Goal: Transaction & Acquisition: Purchase product/service

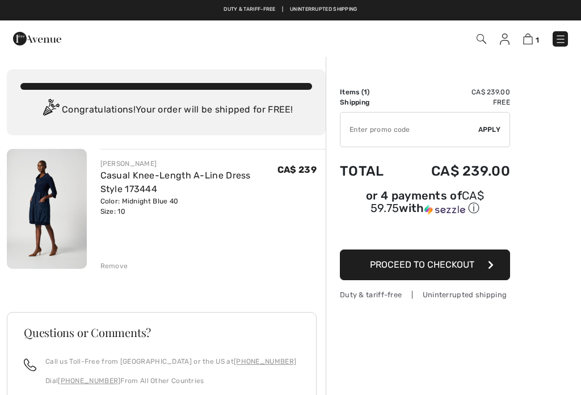
click at [419, 263] on span "Proceed to Checkout" at bounding box center [422, 264] width 104 height 11
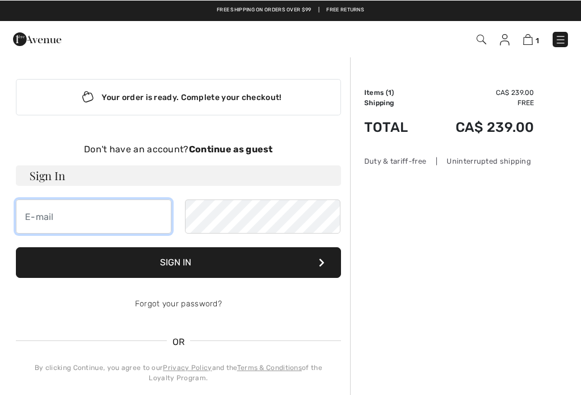
click at [42, 220] on input "email" at bounding box center [94, 216] width 156 height 34
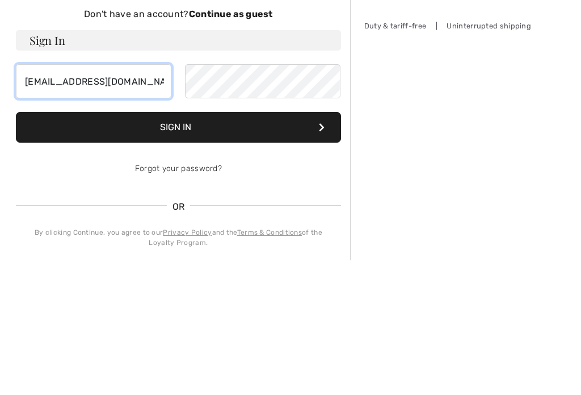
type input "janetkg1@hotmail.com"
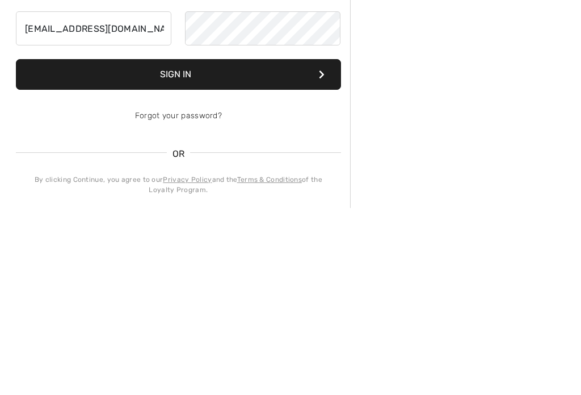
click at [199, 298] on link "Forgot your password?" at bounding box center [178, 303] width 87 height 10
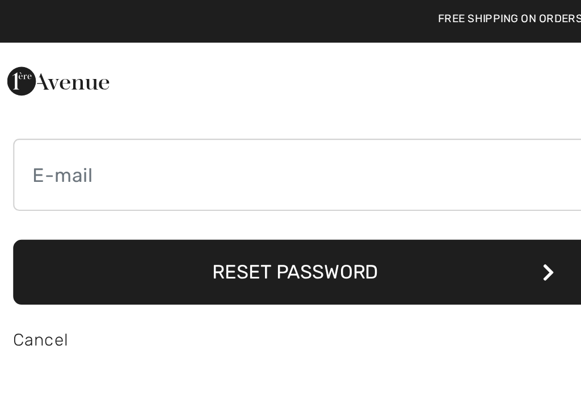
scroll to position [96, 0]
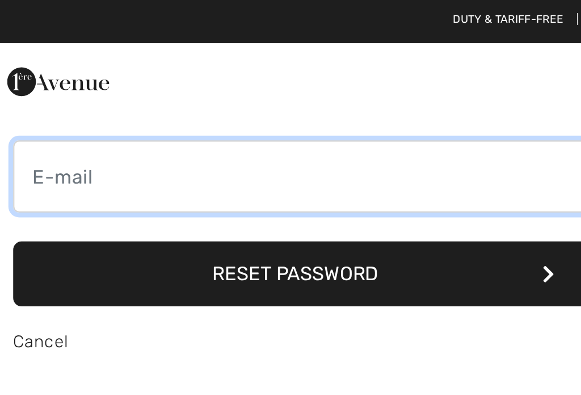
click at [28, 87] on input "email" at bounding box center [152, 83] width 273 height 34
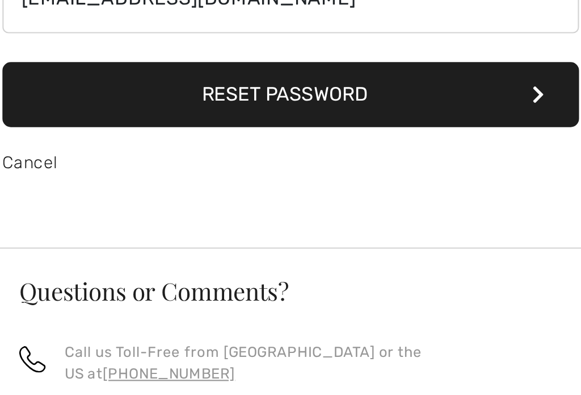
click at [151, 114] on button "Reset Password" at bounding box center [152, 129] width 273 height 31
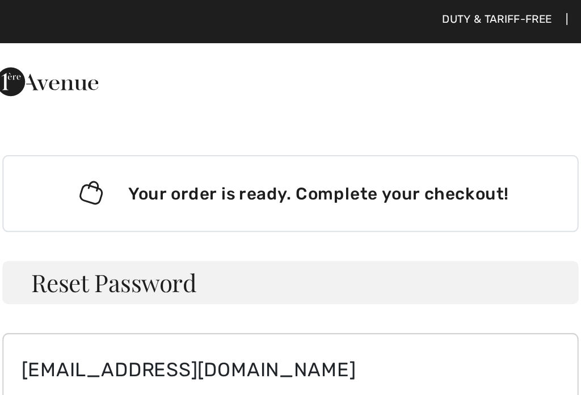
scroll to position [5, 0]
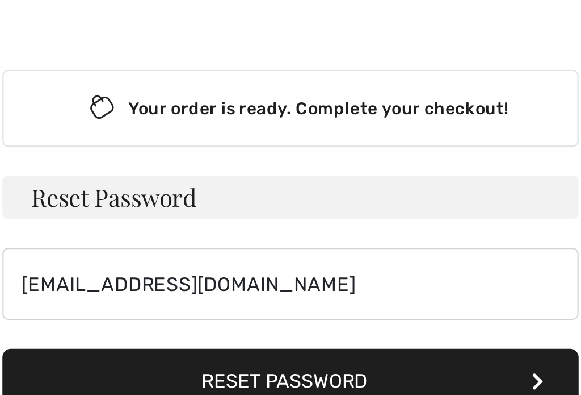
click at [33, 124] on h3 "Reset Password" at bounding box center [152, 134] width 273 height 20
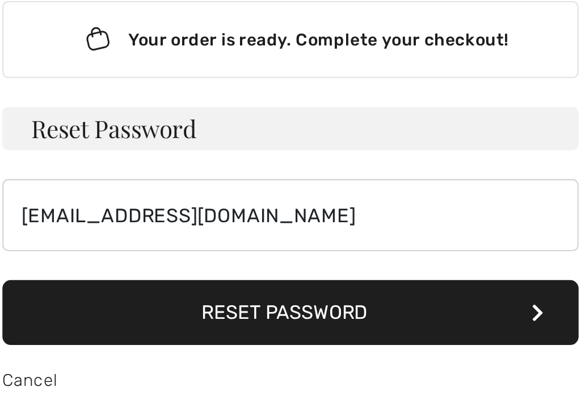
click at [266, 216] on icon at bounding box center [269, 220] width 6 height 9
click at [153, 206] on button "Reset Password" at bounding box center [152, 221] width 273 height 31
click at [249, 206] on button "Reset Password" at bounding box center [152, 221] width 273 height 31
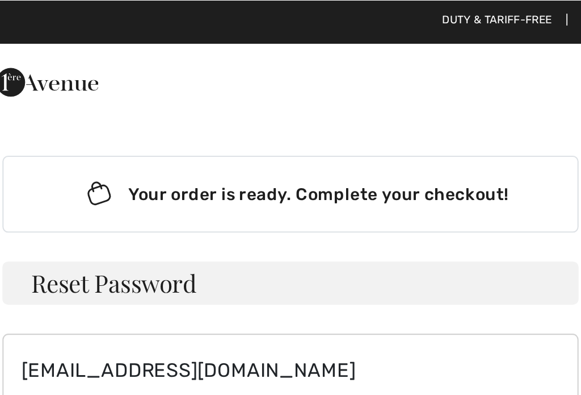
scroll to position [0, 0]
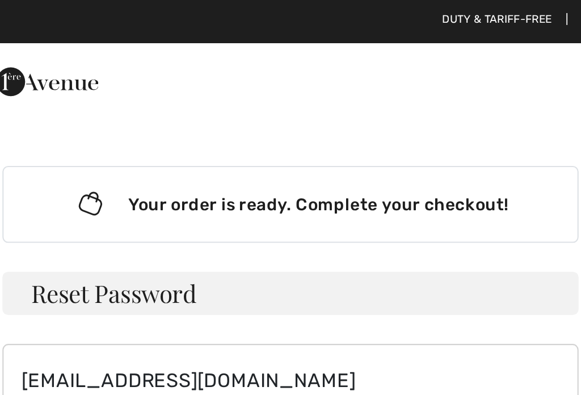
click at [32, 148] on h3 "Reset Password" at bounding box center [152, 138] width 273 height 20
click at [26, 138] on h3 "Reset Password" at bounding box center [152, 138] width 273 height 20
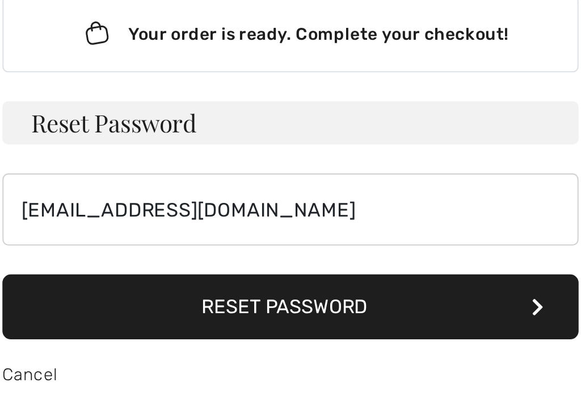
click at [41, 210] on button "Reset Password" at bounding box center [152, 225] width 273 height 31
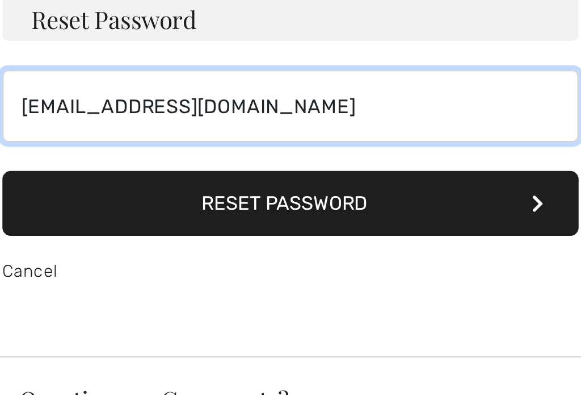
click at [106, 162] on input "[EMAIL_ADDRESS][DOMAIN_NAME]" at bounding box center [152, 179] width 273 height 34
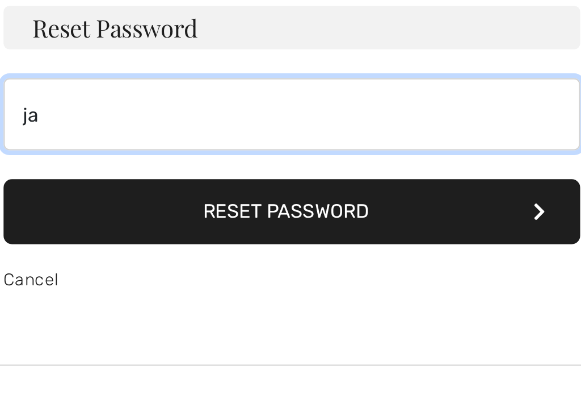
type input "j"
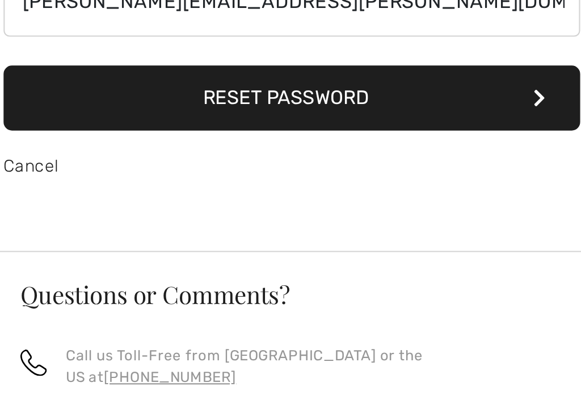
click at [158, 210] on button "Reset Password" at bounding box center [152, 225] width 273 height 31
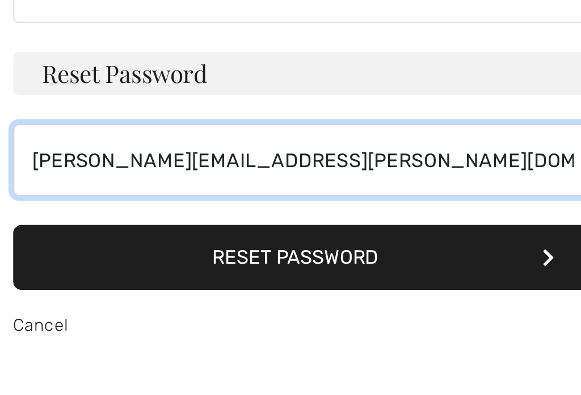
click at [107, 162] on input "janet.gates@hrce.ca" at bounding box center [152, 179] width 273 height 34
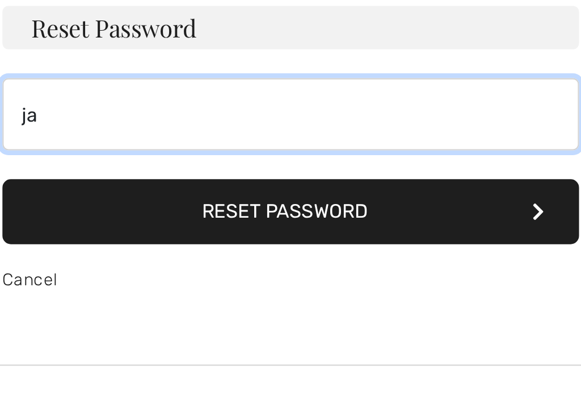
type input "j"
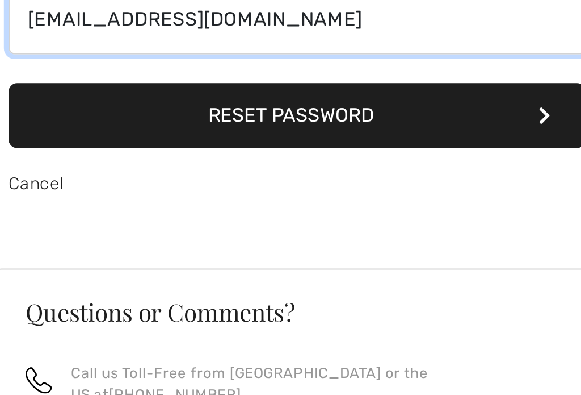
type input "janetkg1@hotmail.com"
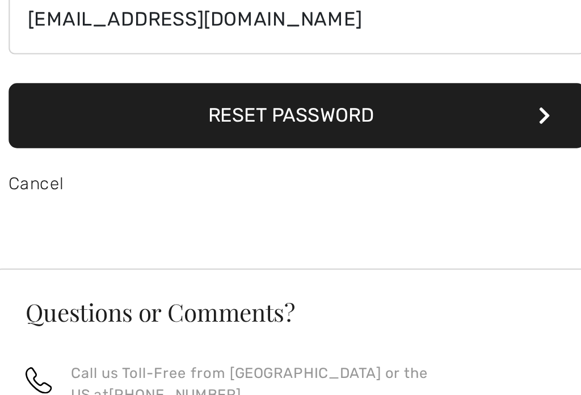
click at [266, 221] on icon at bounding box center [269, 225] width 6 height 9
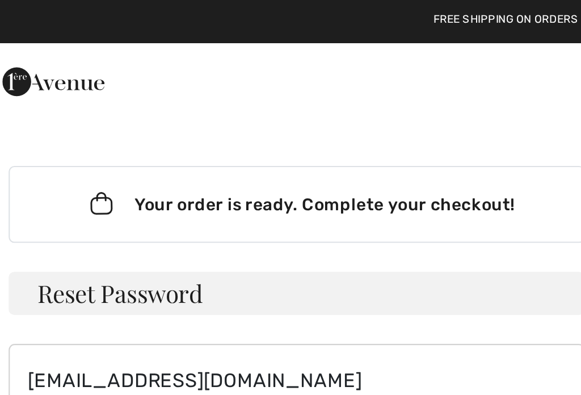
click at [91, 97] on div "Your order is ready. Complete your checkout!" at bounding box center [152, 96] width 273 height 36
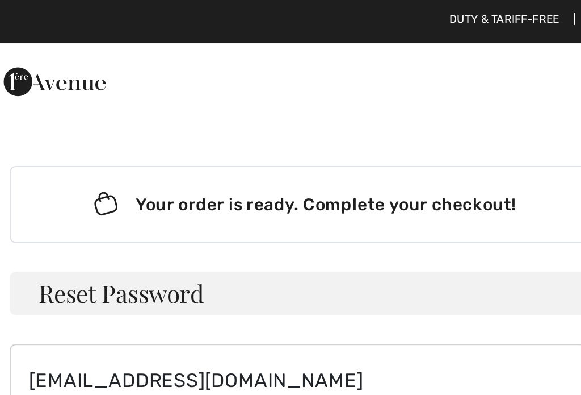
click at [81, 99] on div "Your order is ready. Complete your checkout!" at bounding box center [152, 96] width 273 height 36
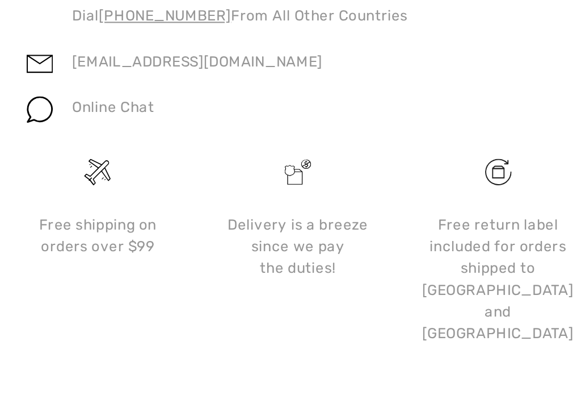
scroll to position [163, 0]
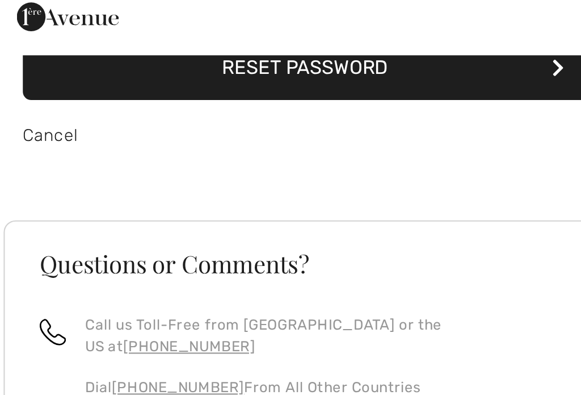
click at [22, 90] on link "Cancel" at bounding box center [29, 95] width 26 height 10
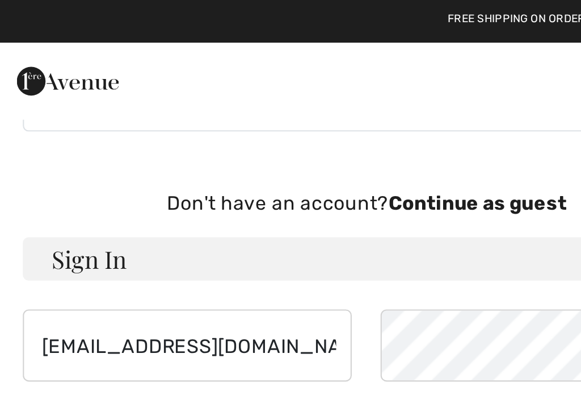
scroll to position [0, 0]
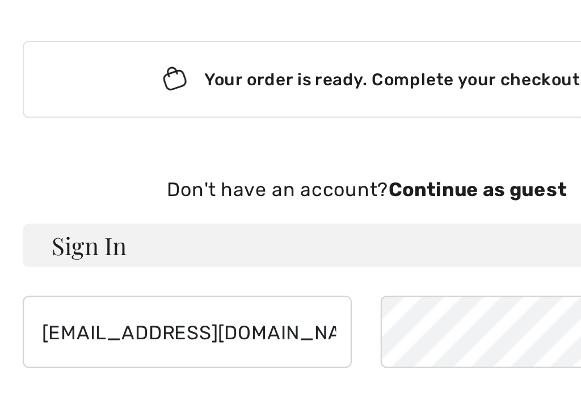
click at [206, 143] on strong "Continue as guest" at bounding box center [231, 148] width 84 height 11
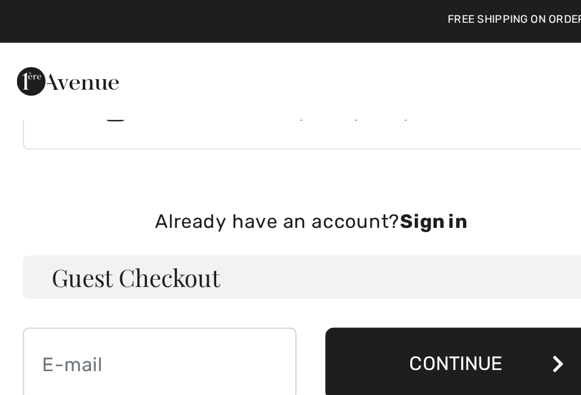
scroll to position [41, 0]
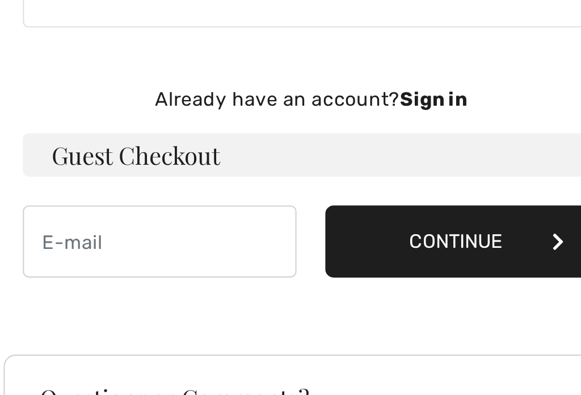
click at [213, 158] on button "Continue" at bounding box center [223, 175] width 129 height 34
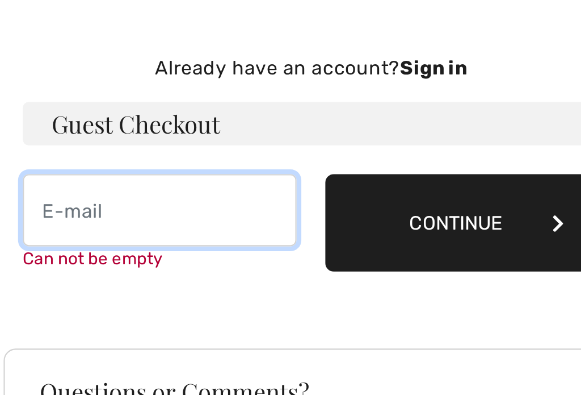
click at [28, 158] on input "email" at bounding box center [80, 175] width 129 height 34
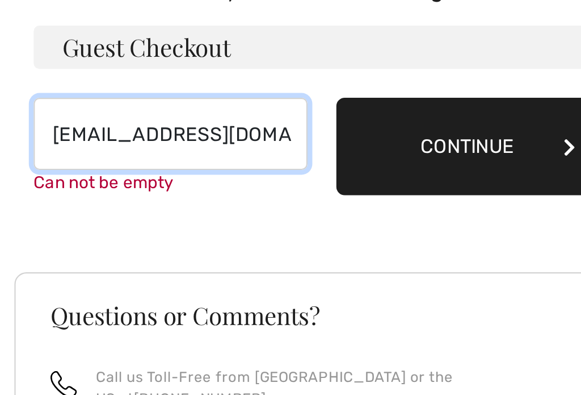
type input "janetkg1@hotmail.com"
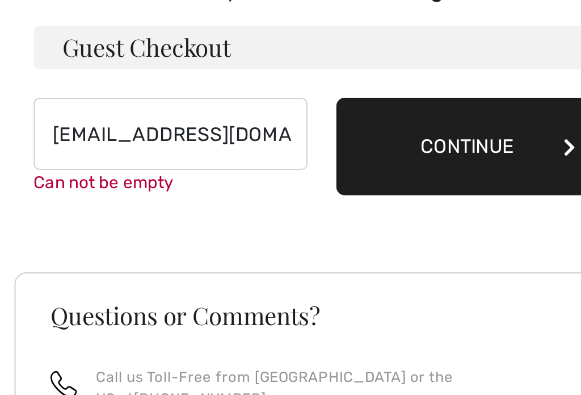
click at [266, 177] on icon at bounding box center [269, 181] width 6 height 9
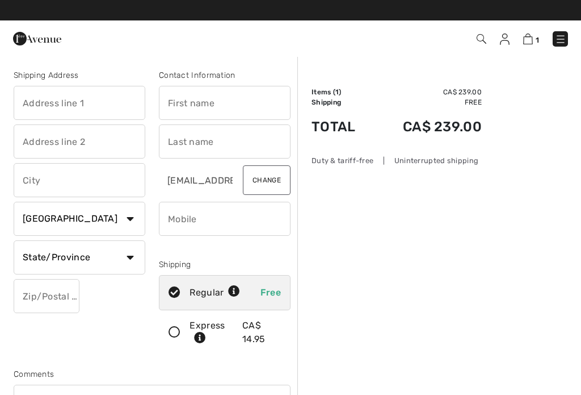
click at [30, 103] on input "text" at bounding box center [80, 103] width 132 height 34
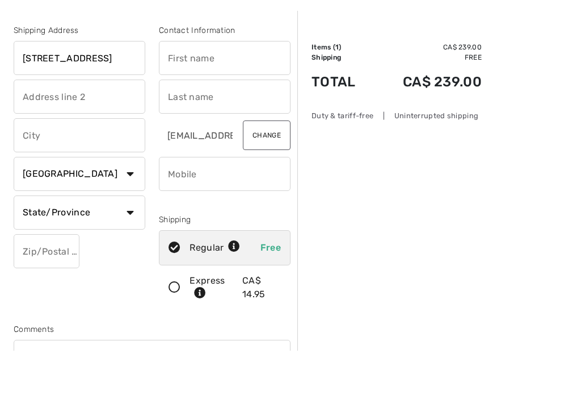
type input "66Parkdale ave"
click at [26, 163] on input "text" at bounding box center [80, 180] width 132 height 34
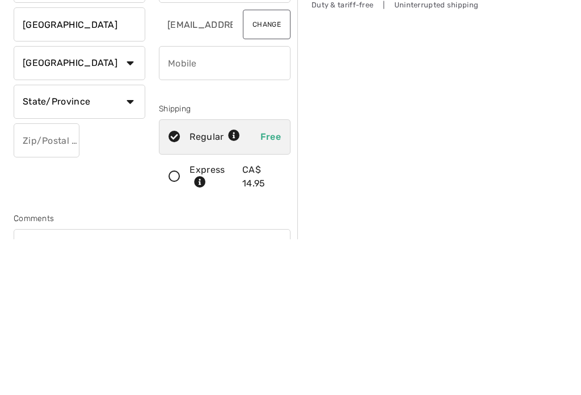
type input "[GEOGRAPHIC_DATA]"
click at [126, 240] on select "State/Province Alberta British Columbia Manitoba New Brunswick Newfoundland and…" at bounding box center [80, 257] width 132 height 34
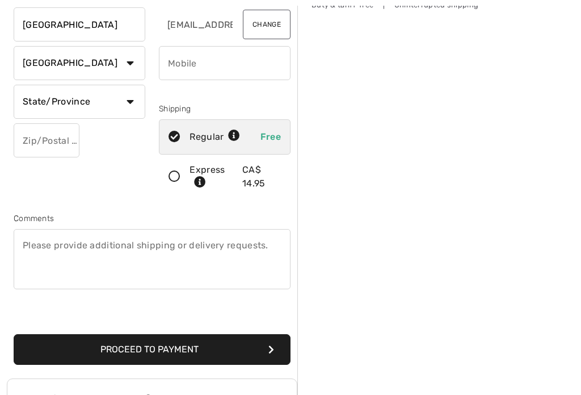
select select "NS"
click at [32, 141] on input "text" at bounding box center [47, 140] width 66 height 34
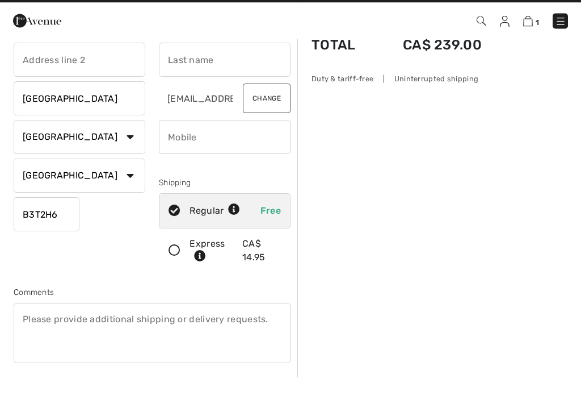
scroll to position [0, 0]
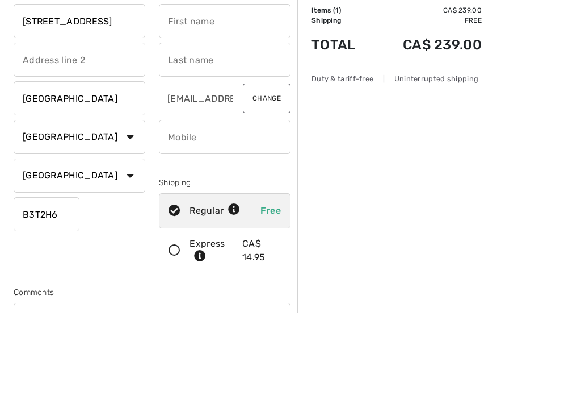
click at [182, 105] on input "text" at bounding box center [225, 103] width 132 height 34
type input "B3T2H6"
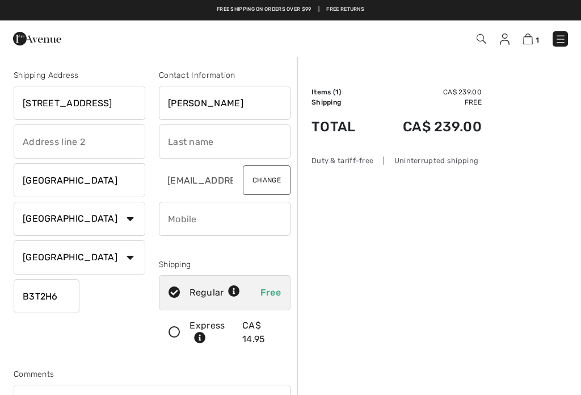
type input "[PERSON_NAME]"
click at [177, 139] on input "text" at bounding box center [225, 141] width 132 height 34
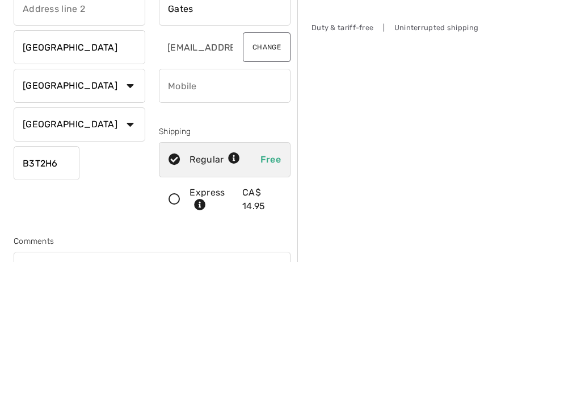
type input "Gates"
click at [181, 202] on input "phone" at bounding box center [225, 219] width 132 height 34
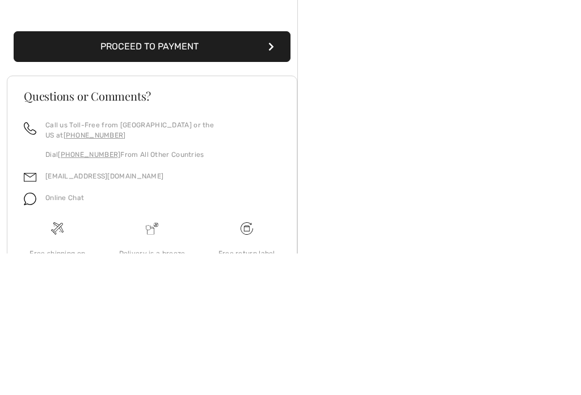
scroll to position [333, 0]
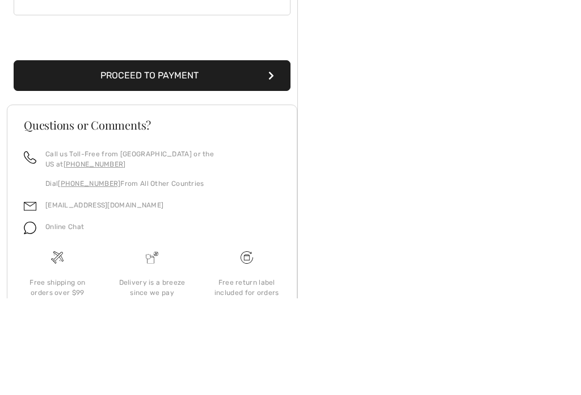
type input "9022224058"
click at [185, 157] on button "Proceed to Payment" at bounding box center [152, 172] width 277 height 31
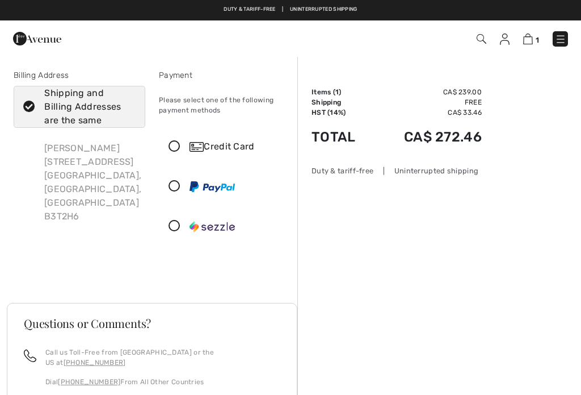
checkbox input "true"
click at [445, 174] on div "Duty & tariff-free | Uninterrupted shipping" at bounding box center [397, 170] width 170 height 11
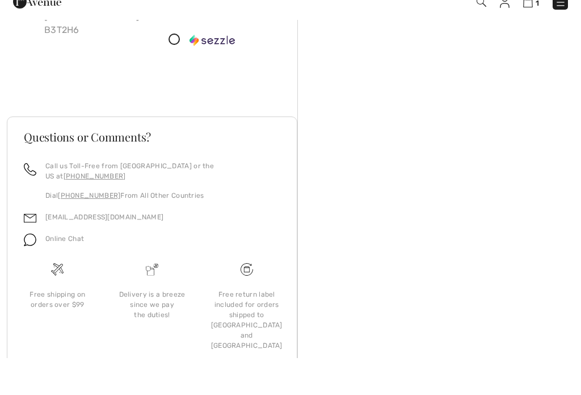
scroll to position [149, 0]
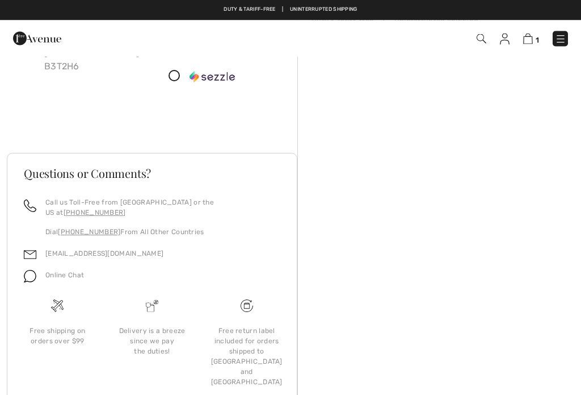
click at [56, 174] on h3 "Questions or Comments?" at bounding box center [152, 173] width 257 height 11
click at [68, 271] on span "Online Chat" at bounding box center [64, 275] width 39 height 8
click at [49, 271] on span "Online Chat" at bounding box center [64, 275] width 39 height 8
click at [56, 271] on div "Online Chat" at bounding box center [60, 279] width 48 height 22
click at [57, 271] on span "Online Chat" at bounding box center [64, 275] width 39 height 8
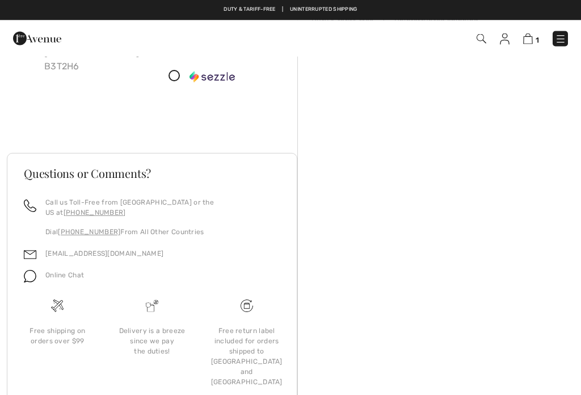
click at [25, 270] on img at bounding box center [30, 276] width 12 height 12
click at [31, 270] on img at bounding box center [30, 276] width 12 height 12
click at [59, 271] on span "Online Chat" at bounding box center [64, 275] width 39 height 8
click at [45, 168] on h3 "Questions or Comments?" at bounding box center [152, 173] width 257 height 11
click at [28, 249] on img at bounding box center [30, 255] width 12 height 12
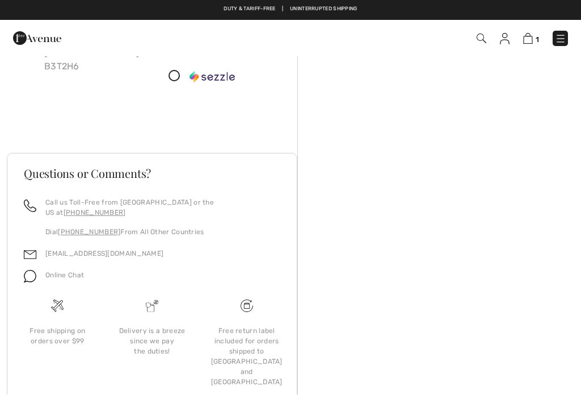
click at [55, 250] on link "[EMAIL_ADDRESS][DOMAIN_NAME]" at bounding box center [104, 254] width 118 height 8
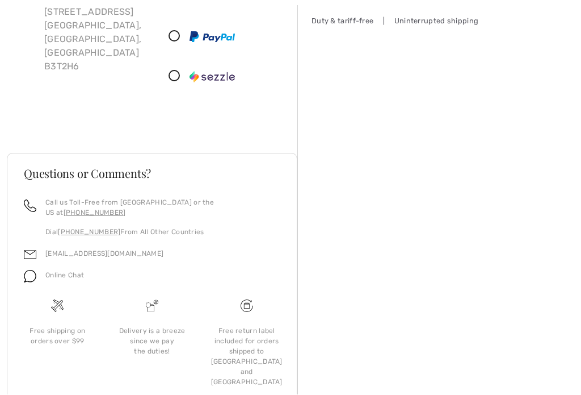
scroll to position [150, 0]
click at [33, 154] on footer "Questions or Comments? Call us Toll-Free from Canada or the US at +1 (888) 605-…" at bounding box center [152, 284] width 291 height 262
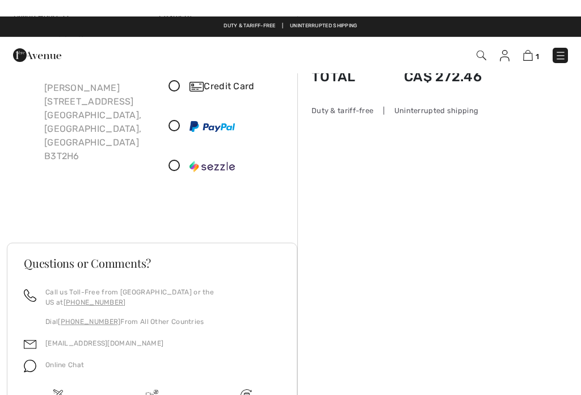
scroll to position [0, 0]
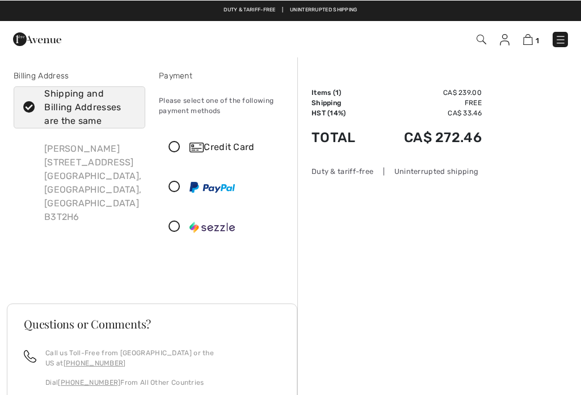
click at [561, 39] on img at bounding box center [560, 38] width 11 height 11
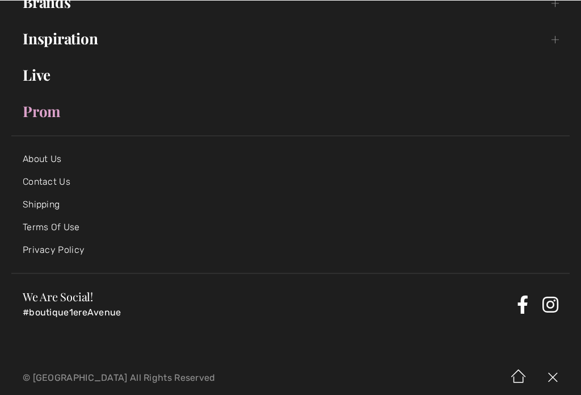
scroll to position [218, 0]
click at [41, 185] on link "Contact Us" at bounding box center [47, 181] width 48 height 11
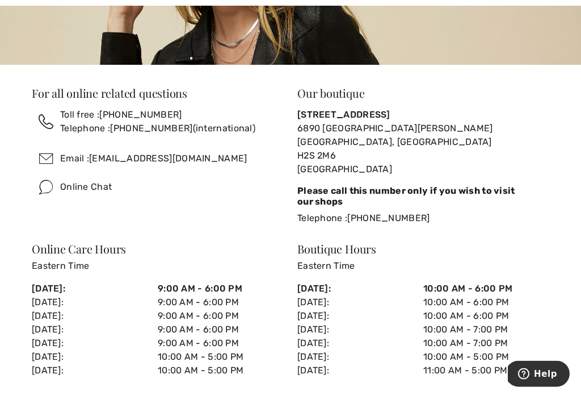
scroll to position [188, 0]
click at [79, 185] on div "Online Chat" at bounding box center [86, 187] width 52 height 14
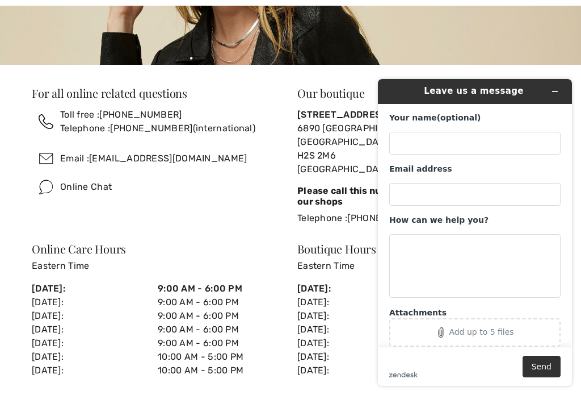
scroll to position [0, 0]
click at [404, 149] on input "Your name (optional)" at bounding box center [474, 143] width 171 height 23
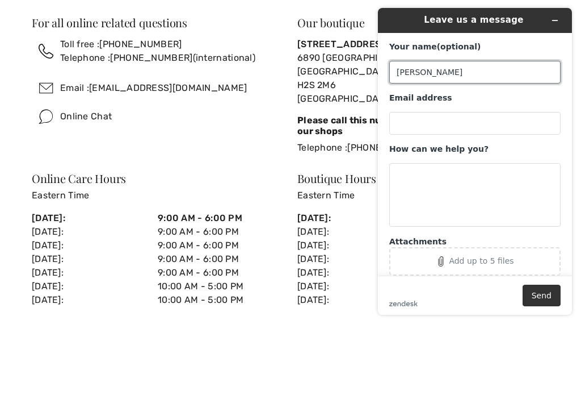
type input "[PERSON_NAME]"
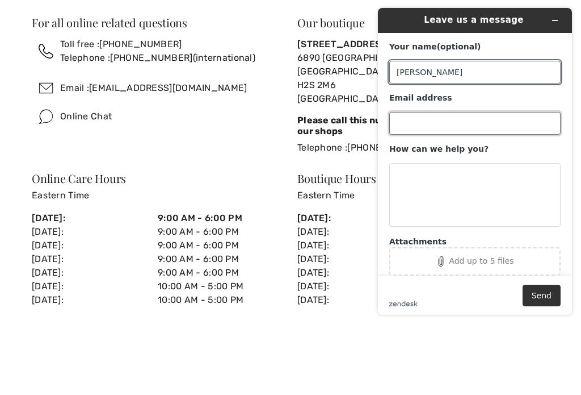
click at [400, 125] on input "Email address" at bounding box center [474, 123] width 171 height 23
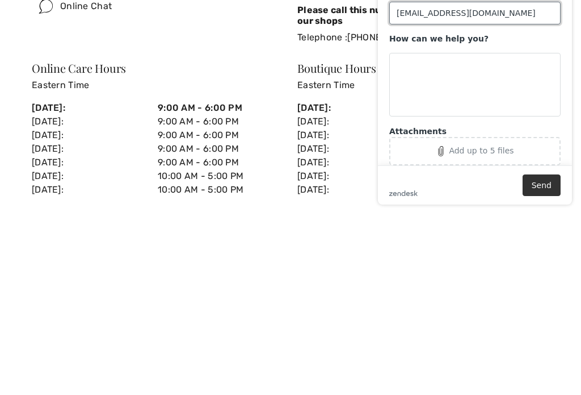
type input "janetkg1@hotmail.com"
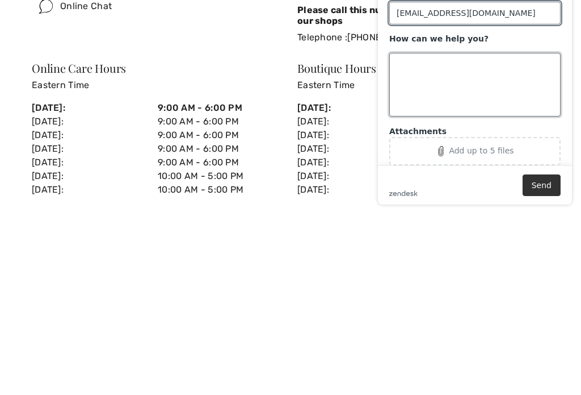
click at [406, 66] on textarea "How can we help you?" at bounding box center [474, 85] width 171 height 64
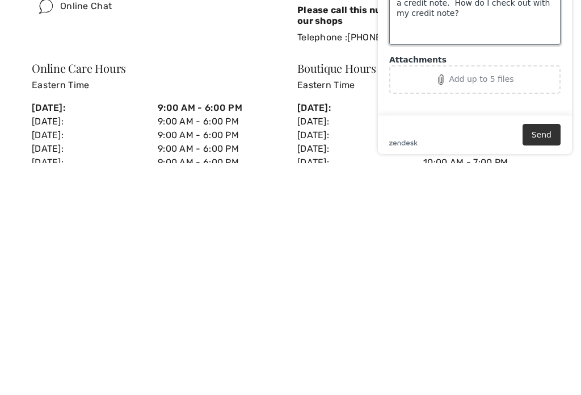
scroll to position [46, 0]
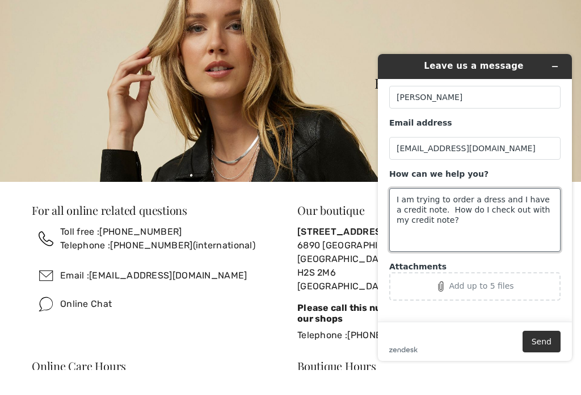
type textarea "I am trying to order a dress and I have a credit note. How do I check out with …"
click at [483, 67] on h1 "Leave us a message" at bounding box center [474, 66] width 112 height 13
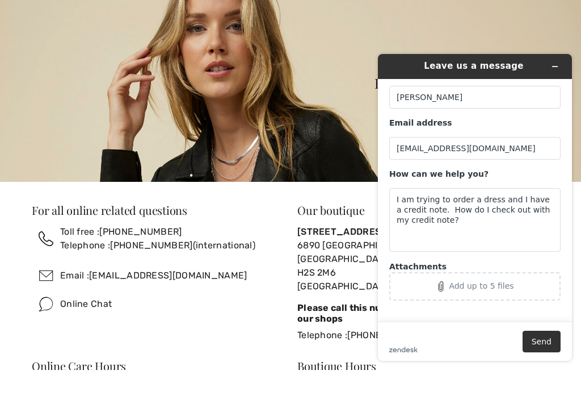
scroll to position [71, 0]
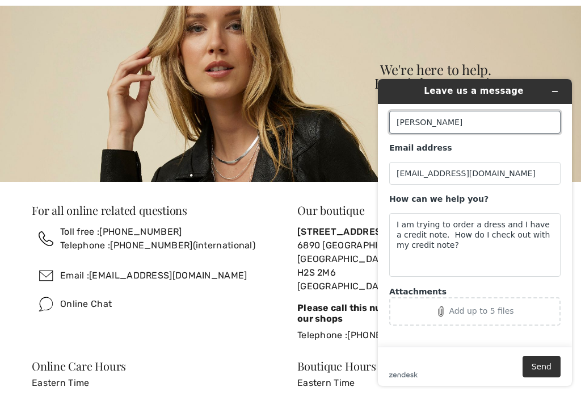
click at [431, 120] on input "[PERSON_NAME]" at bounding box center [474, 122] width 171 height 23
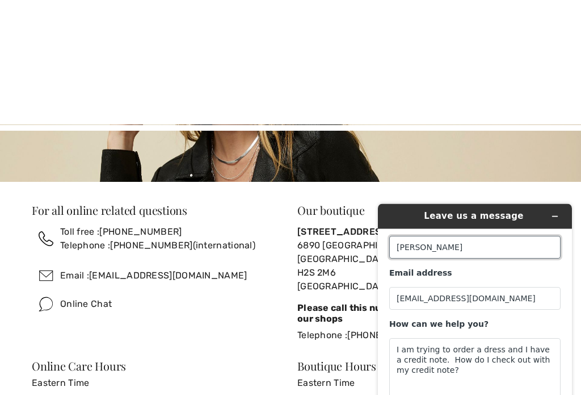
scroll to position [198, 0]
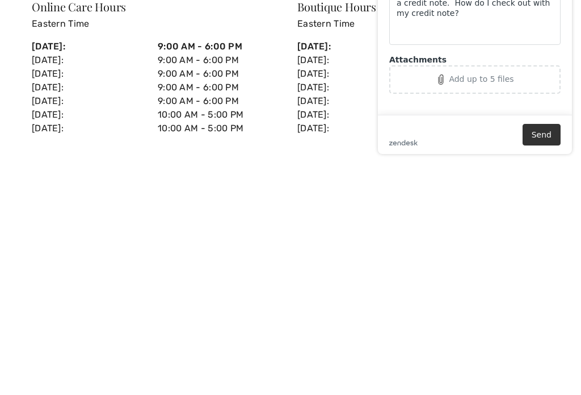
type input "[PERSON_NAME]"
click at [540, 137] on button "Send" at bounding box center [542, 135] width 38 height 22
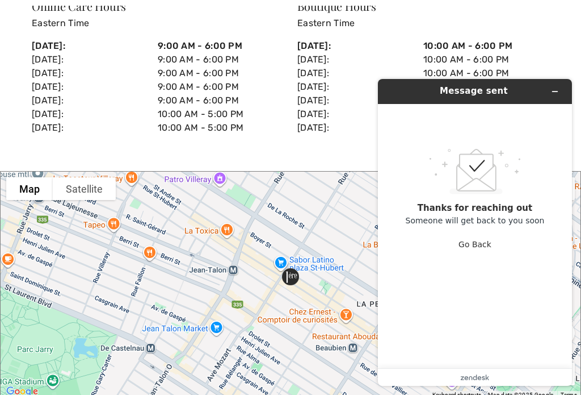
click at [509, 278] on div ".custom-cls-1{fill:#ccc;}.cls-2{fill:#cccccb;}.cls-3{fill:#f8f8f8;}.cls-4{fill:…" at bounding box center [474, 201] width 171 height 179
click at [475, 235] on button "Go Back" at bounding box center [475, 244] width 33 height 22
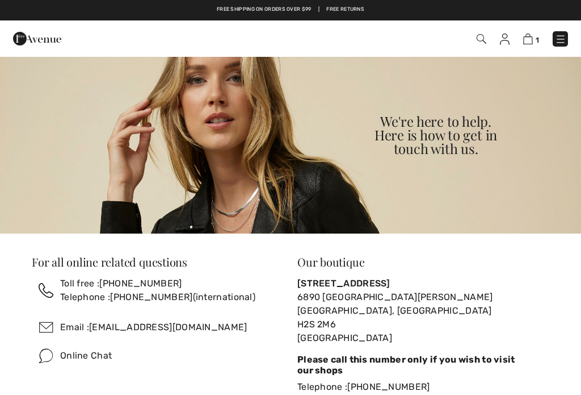
scroll to position [0, 0]
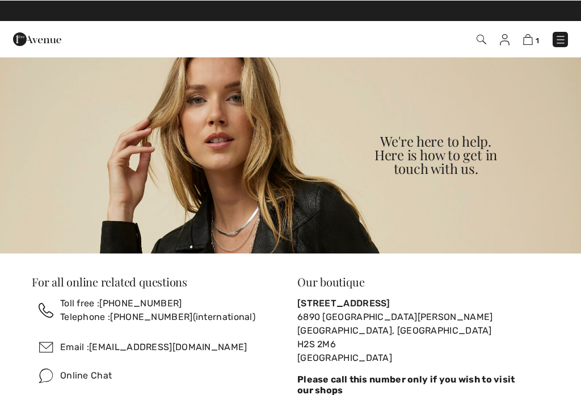
click at [531, 35] on img at bounding box center [528, 38] width 10 height 11
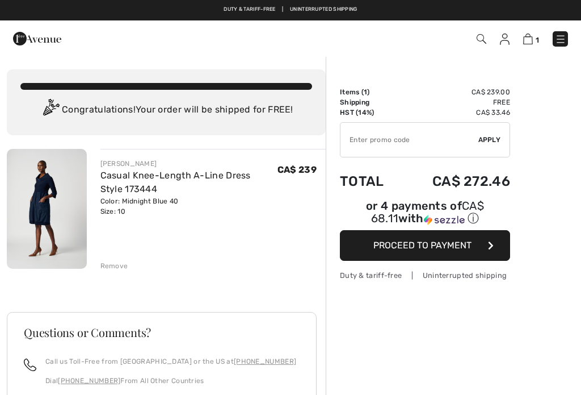
checkbox input "true"
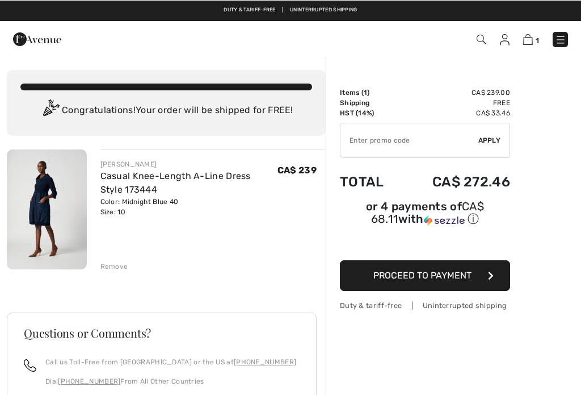
click at [418, 279] on span "Proceed to Payment" at bounding box center [423, 274] width 98 height 11
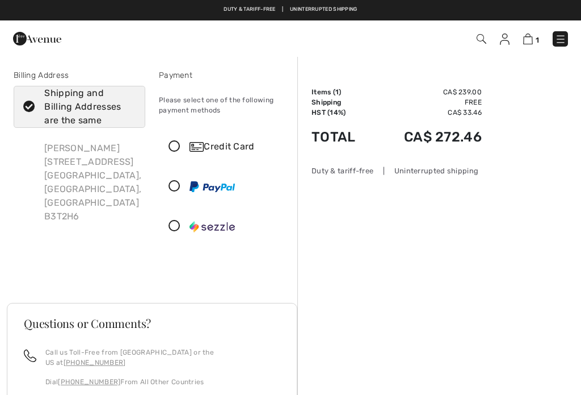
checkbox input "true"
